Goal: Task Accomplishment & Management: Manage account settings

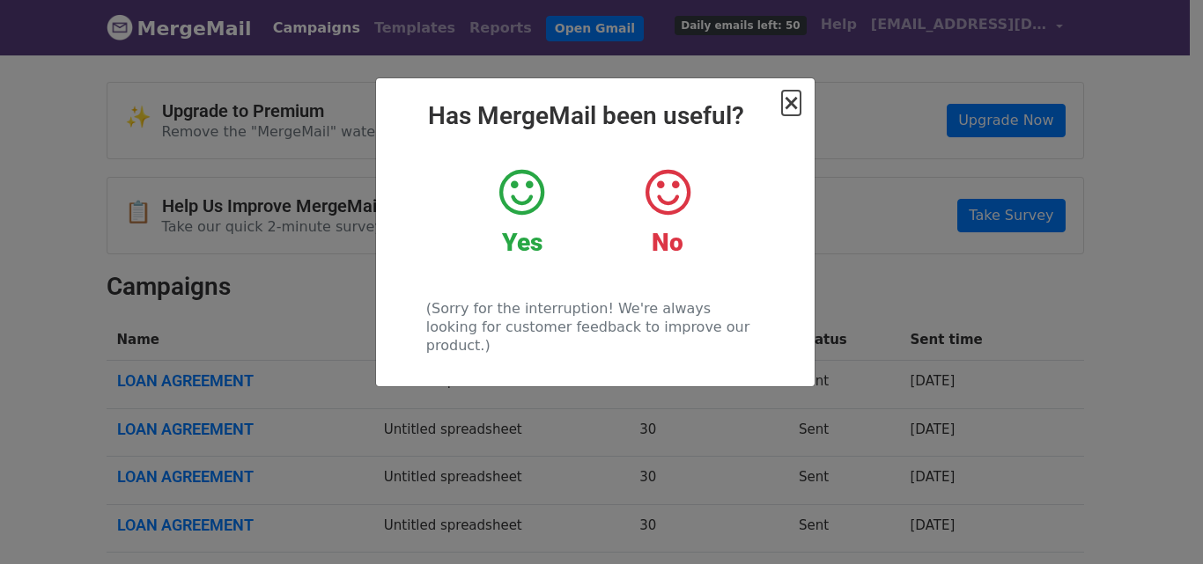
click at [788, 110] on span "×" at bounding box center [791, 103] width 18 height 25
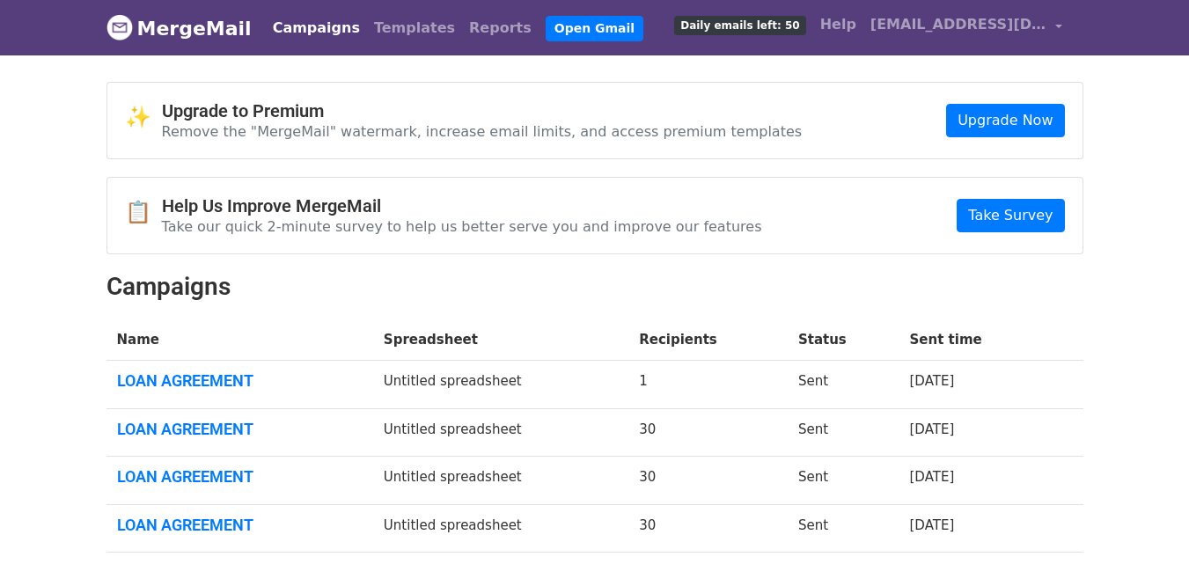
click at [787, 110] on div "✨ Upgrade to Premium Remove the "MergeMail" watermark, increase email limits, a…" at bounding box center [594, 121] width 975 height 76
click at [546, 30] on link "Open Gmail" at bounding box center [595, 29] width 98 height 26
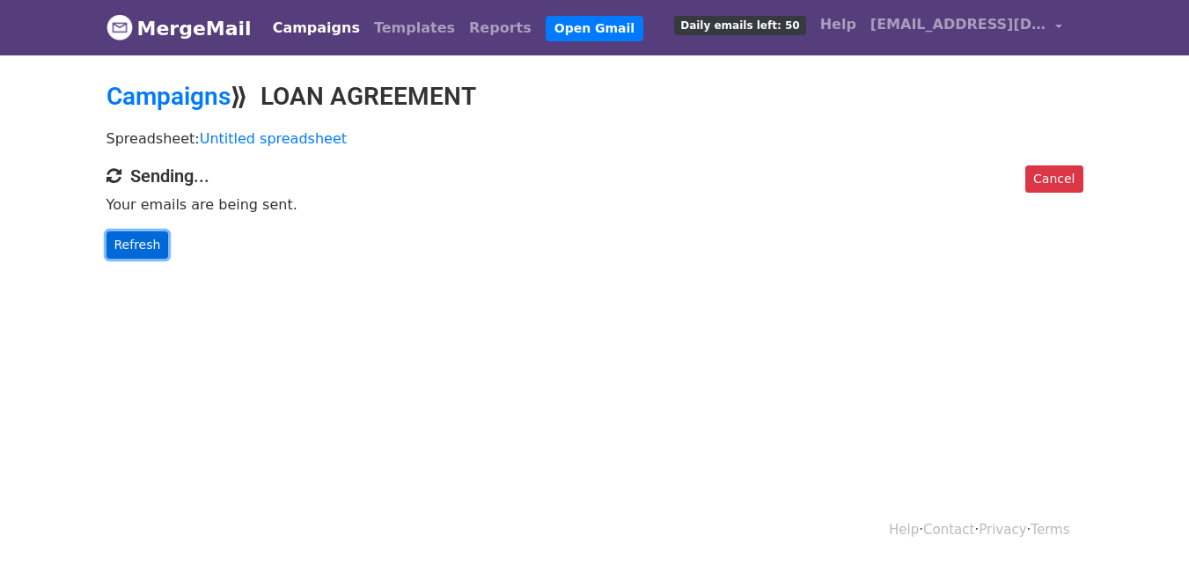
click at [146, 245] on link "Refresh" at bounding box center [138, 245] width 63 height 27
click at [410, 229] on div "Cancel Sending... Your emails are being sent. Refresh" at bounding box center [595, 212] width 1004 height 93
click at [138, 252] on link "Refresh" at bounding box center [138, 245] width 63 height 27
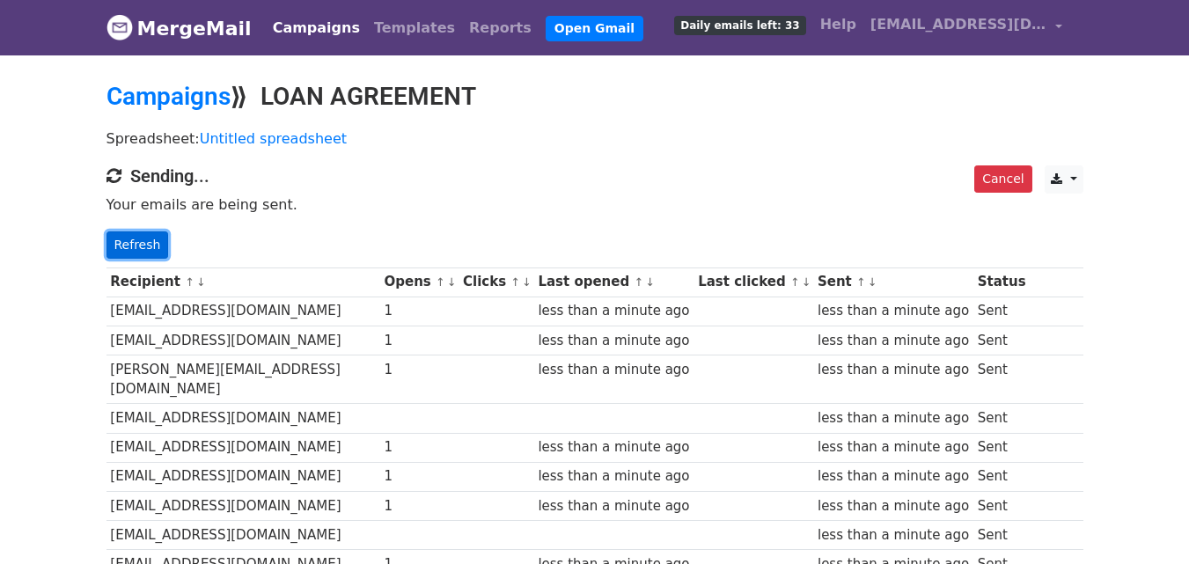
click at [146, 243] on link "Refresh" at bounding box center [138, 245] width 63 height 27
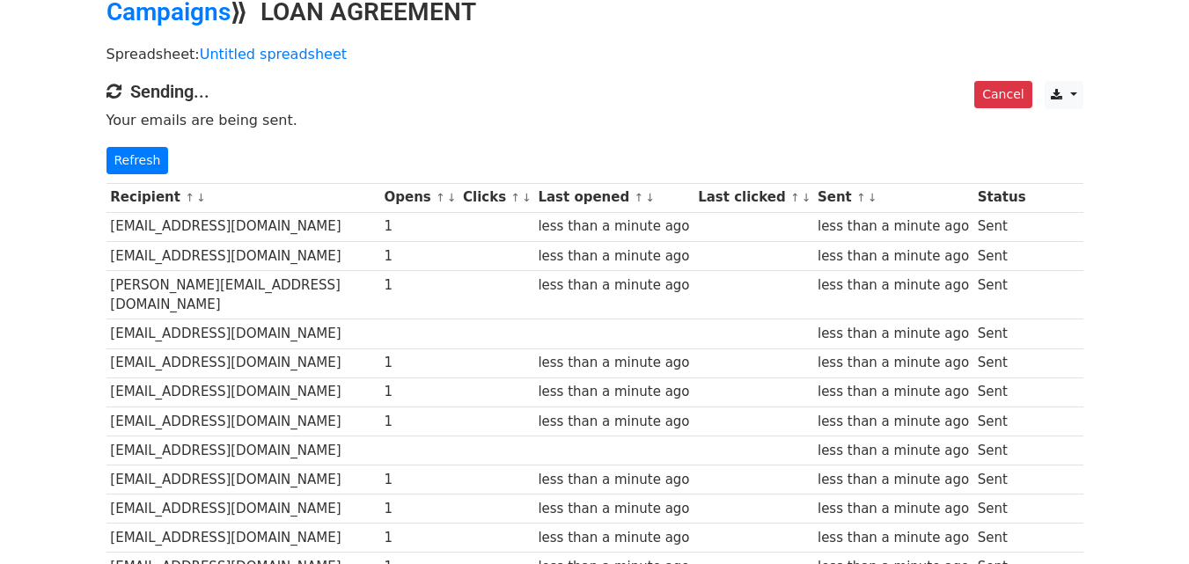
scroll to position [73, 0]
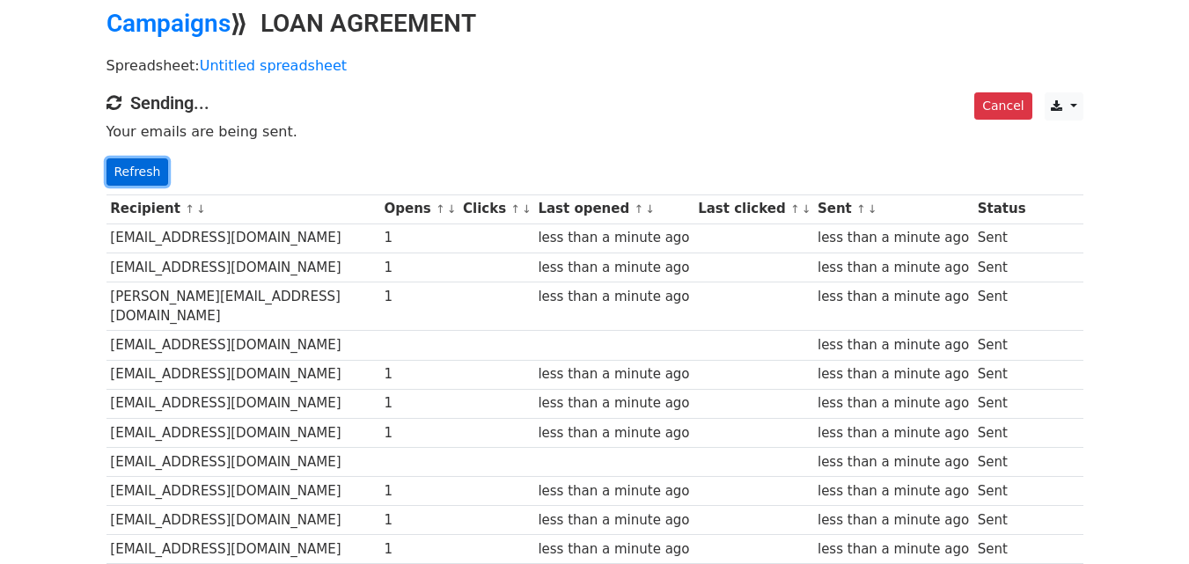
click at [136, 172] on link "Refresh" at bounding box center [138, 171] width 63 height 27
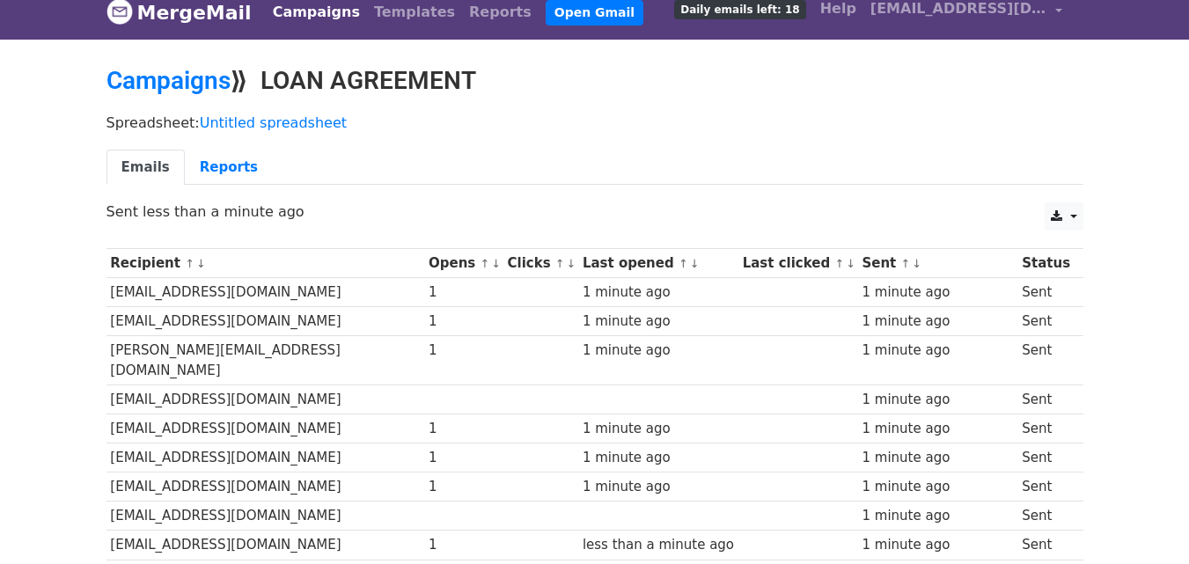
scroll to position [14, 0]
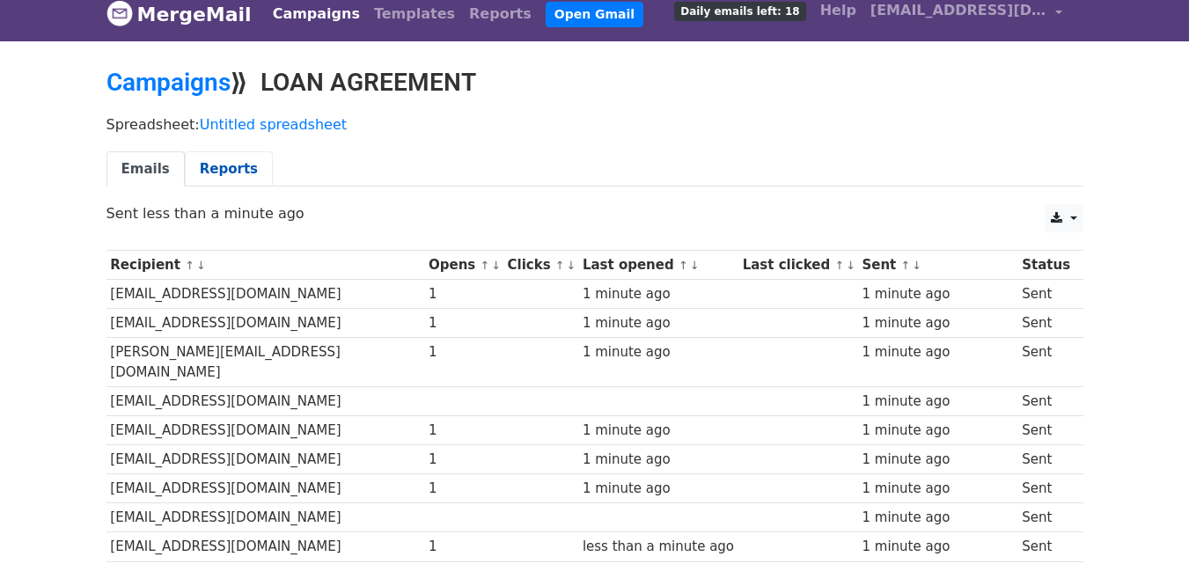
click at [232, 161] on link "Reports" at bounding box center [229, 169] width 88 height 36
